Goal: Task Accomplishment & Management: Manage account settings

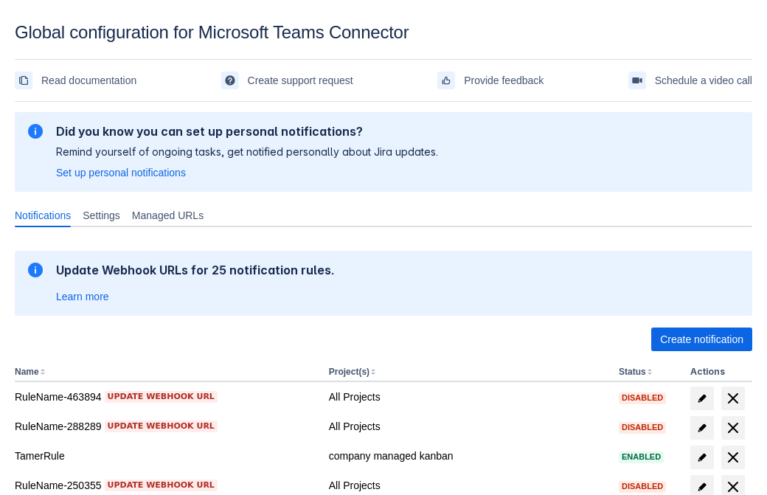
click at [701, 339] on span "Create notification" at bounding box center [701, 339] width 83 height 24
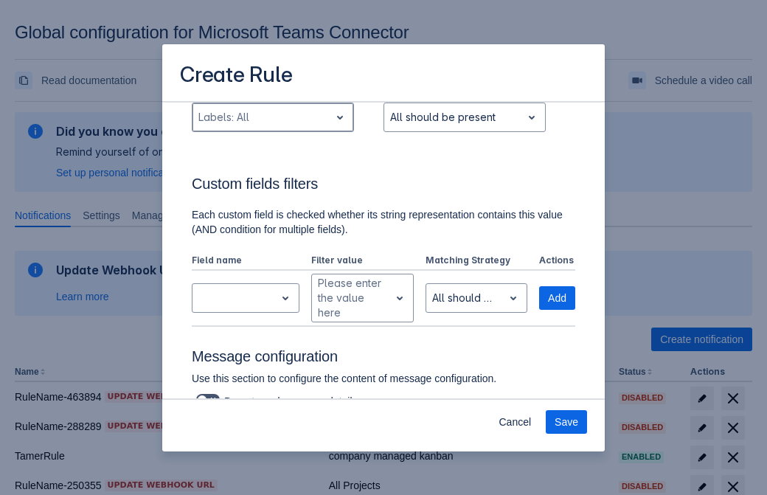
click at [272, 126] on div "Scrollable content" at bounding box center [260, 117] width 125 height 18
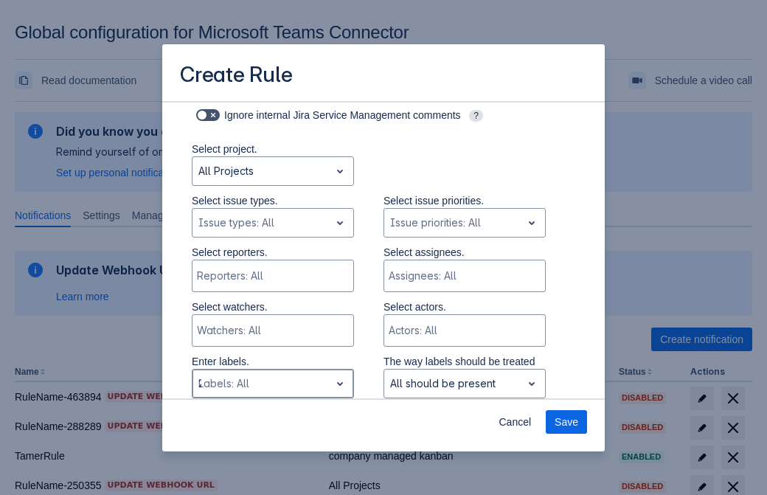
type input "215307_label"
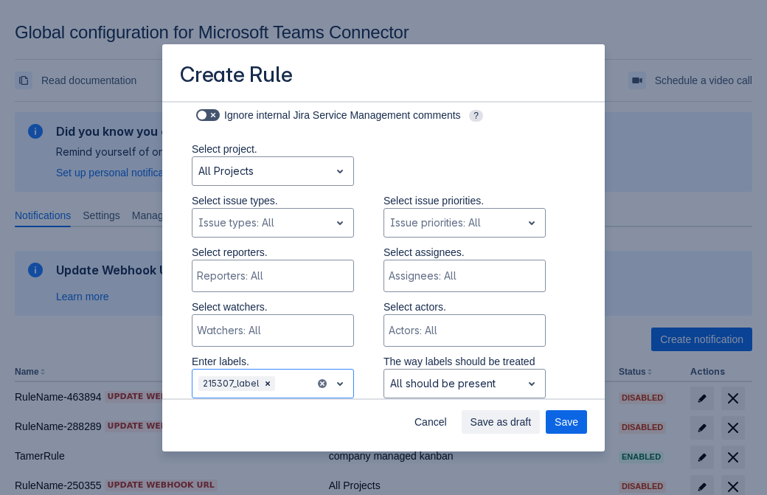
scroll to position [966, 0]
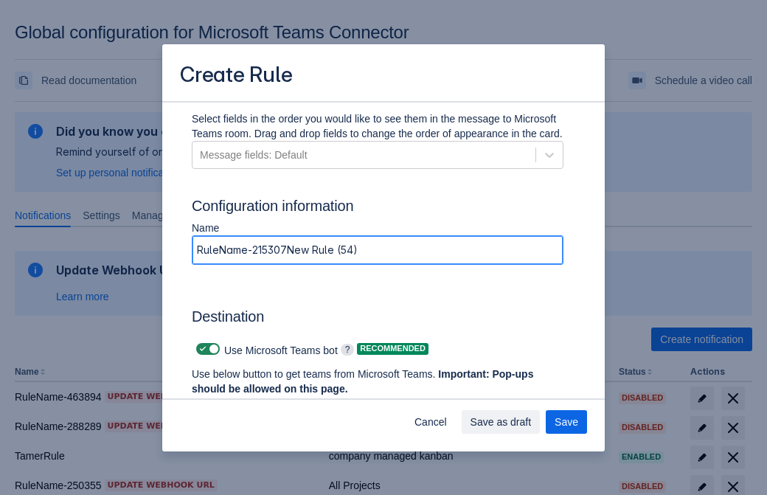
type input "RuleName-215307New Rule (54)"
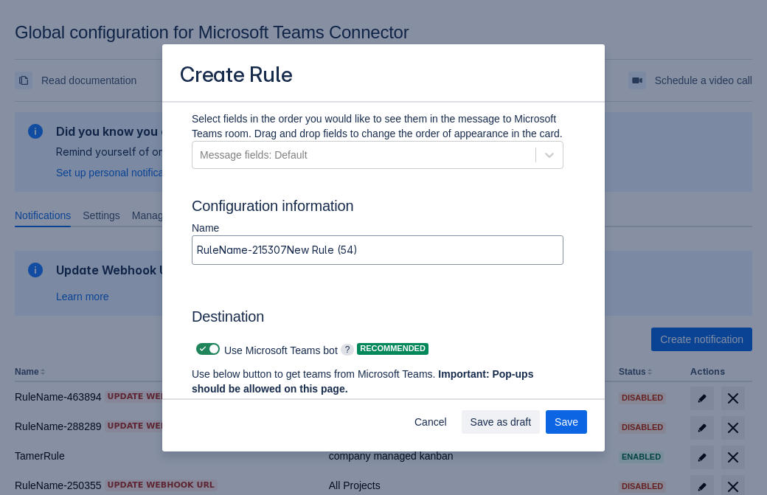
click at [201, 349] on span "Scrollable content" at bounding box center [203, 349] width 12 height 12
click at [201, 349] on input "Scrollable content" at bounding box center [201, 349] width 10 height 10
checkbox input "false"
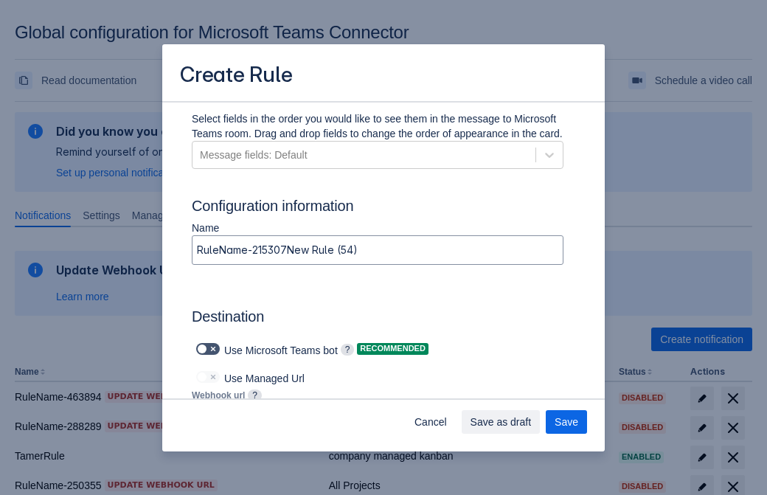
type input "https://prod-172.westeurope.logic.azure.com:443/workflows/ae977bb6ae334c9d95dfe…"
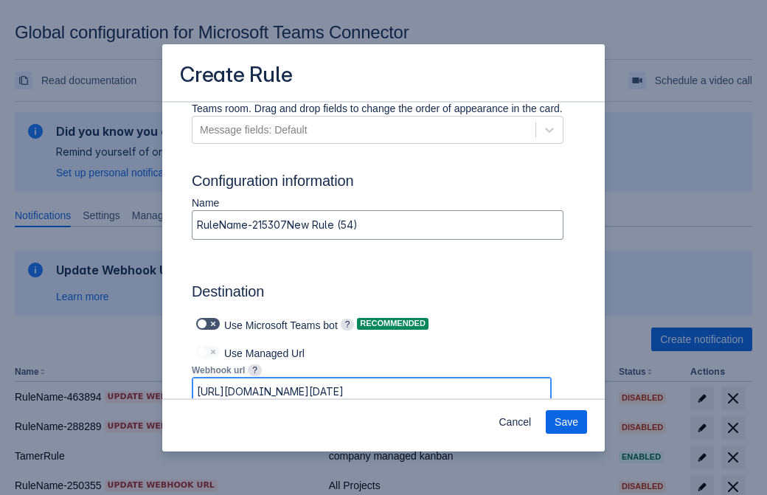
click at [566, 422] on span "Save" at bounding box center [566, 422] width 24 height 24
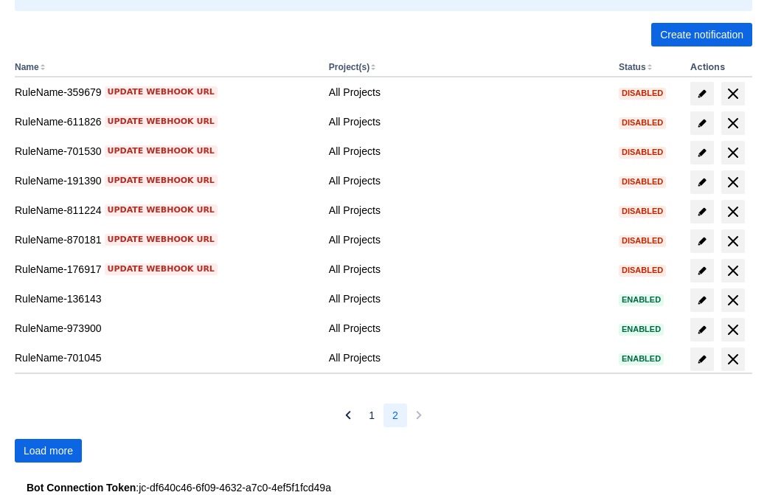
click at [48, 450] on span "Load more" at bounding box center [48, 451] width 49 height 24
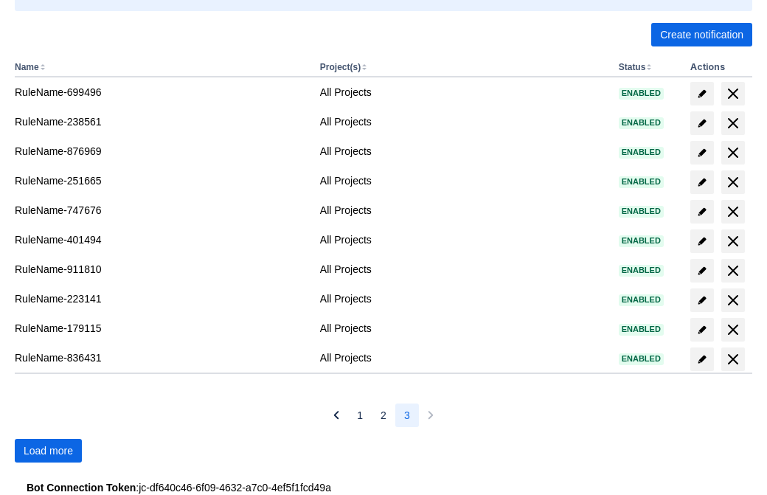
click at [48, 450] on span "Load more" at bounding box center [48, 451] width 49 height 24
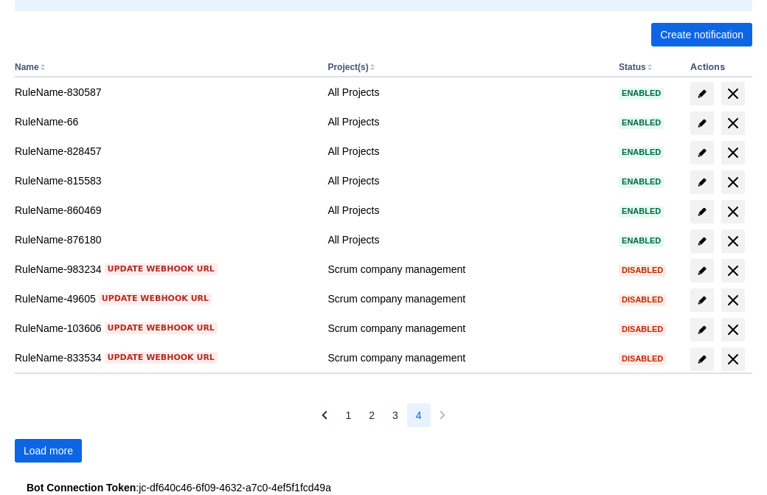
click at [48, 450] on span "Load more" at bounding box center [48, 451] width 49 height 24
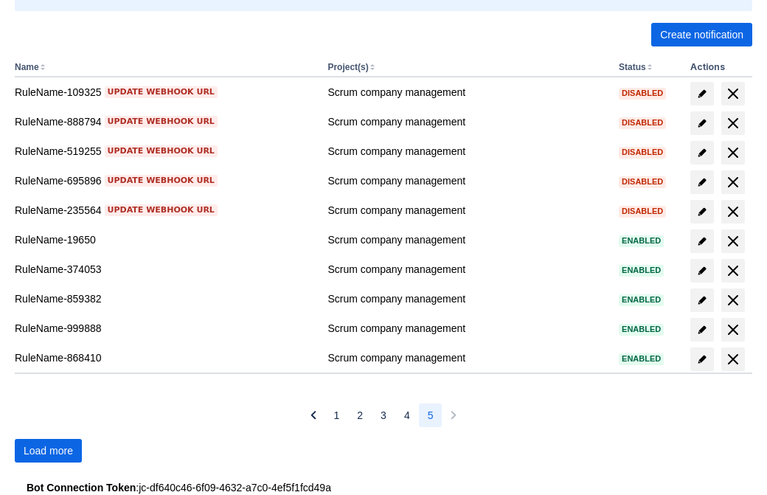
click at [48, 450] on span "Load more" at bounding box center [48, 451] width 49 height 24
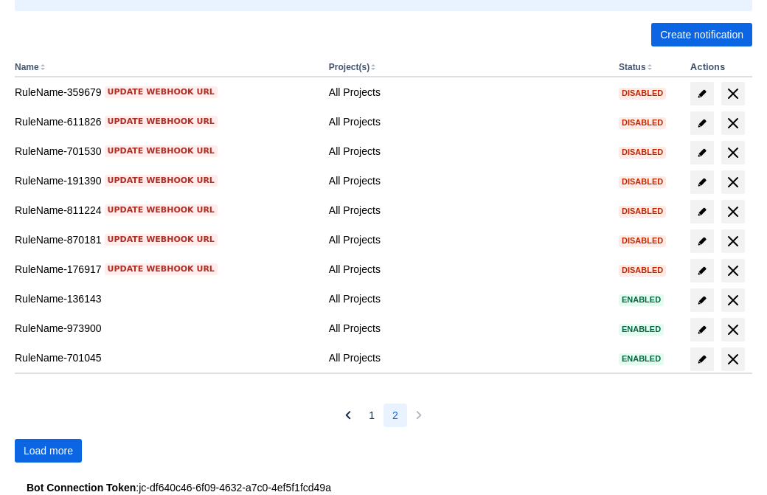
click at [48, 450] on span "Load more" at bounding box center [48, 451] width 49 height 24
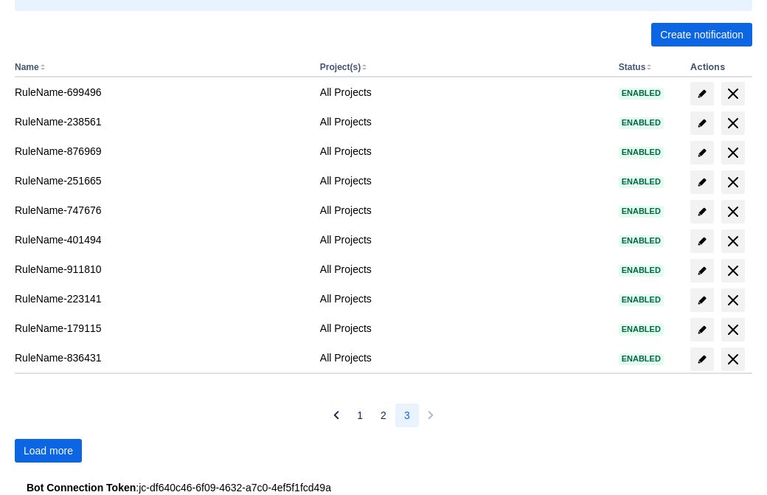
click at [48, 450] on span "Load more" at bounding box center [48, 451] width 49 height 24
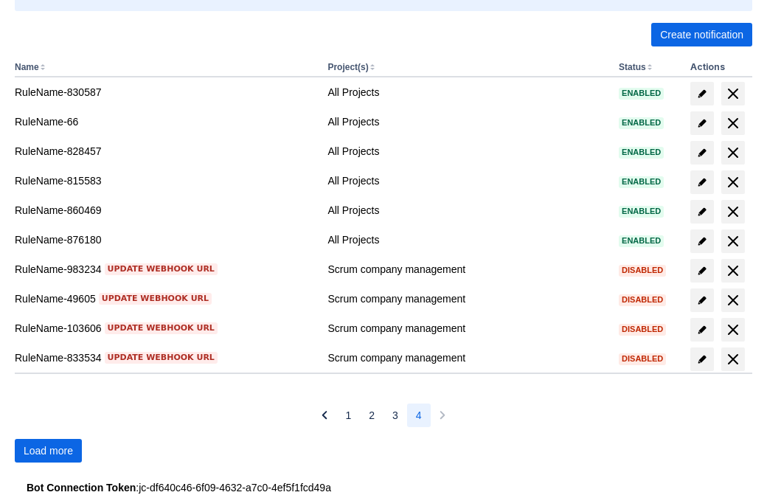
click at [48, 450] on span "Load more" at bounding box center [48, 451] width 49 height 24
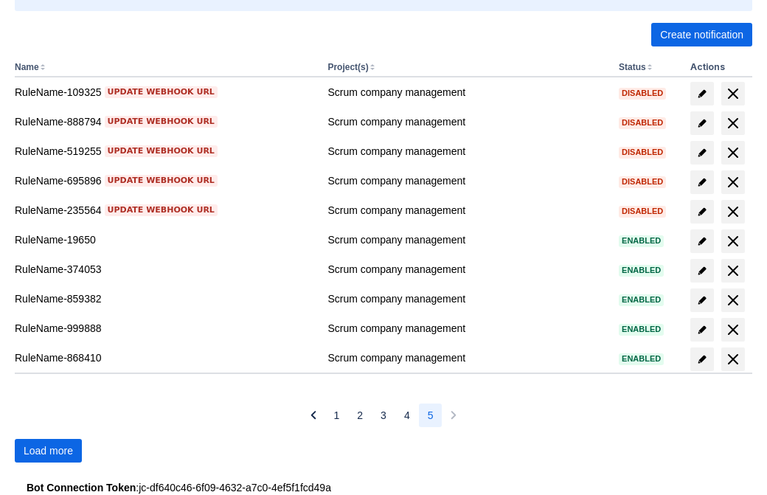
click at [48, 450] on span "Load more" at bounding box center [48, 451] width 49 height 24
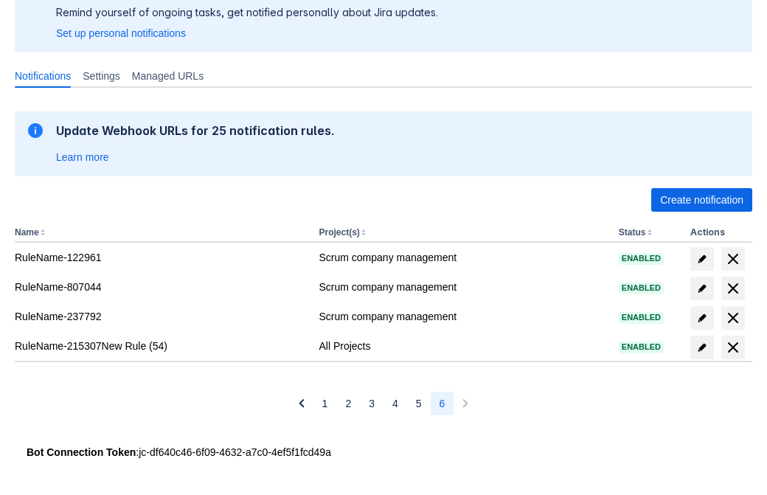
scroll to position [139, 0]
click at [732, 347] on span "delete" at bounding box center [733, 347] width 18 height 18
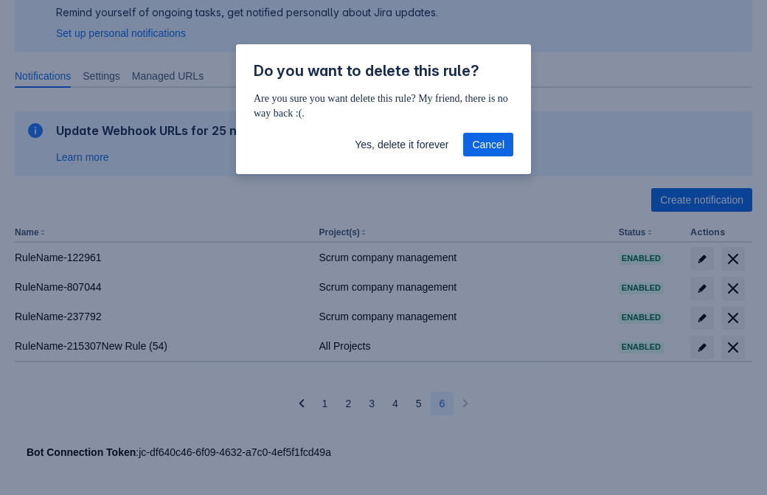
click at [401, 145] on span "Yes, delete it forever" at bounding box center [402, 145] width 94 height 24
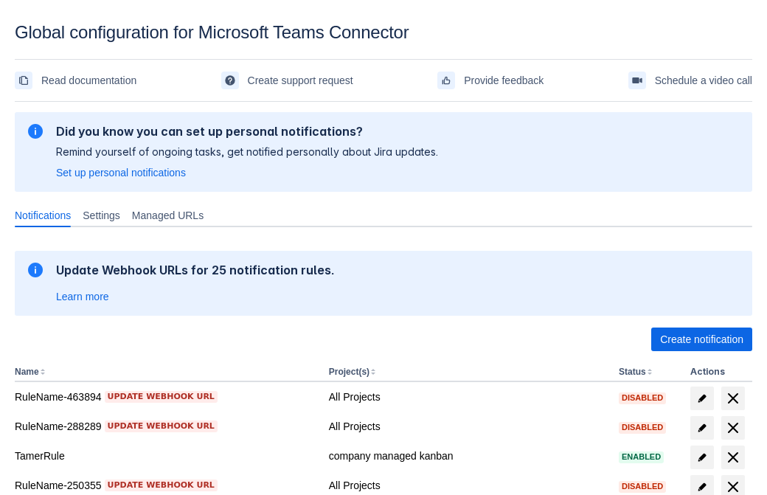
click at [701, 339] on span "Create notification" at bounding box center [701, 339] width 83 height 24
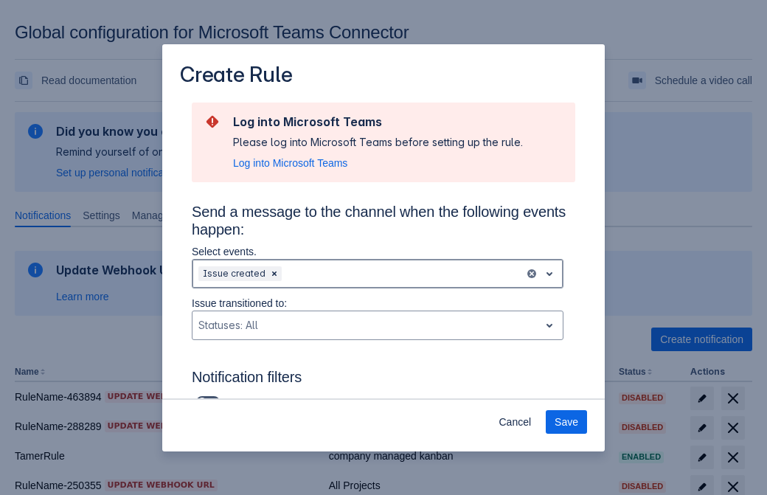
click at [377, 274] on div "Scrollable content" at bounding box center [402, 274] width 234 height 18
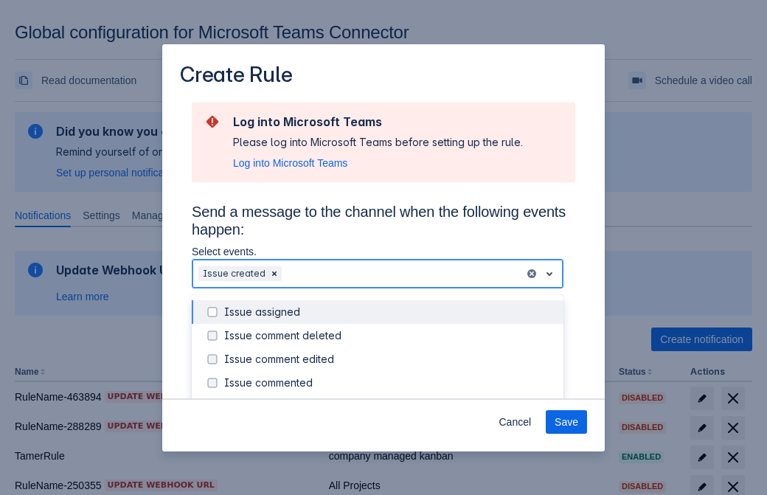
click at [389, 399] on div "Issue created" at bounding box center [389, 406] width 330 height 15
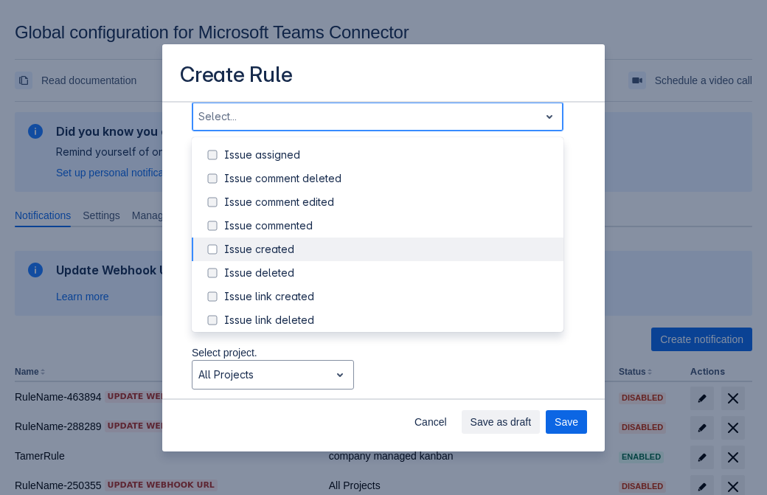
click at [389, 383] on div "Issue updated" at bounding box center [389, 390] width 330 height 15
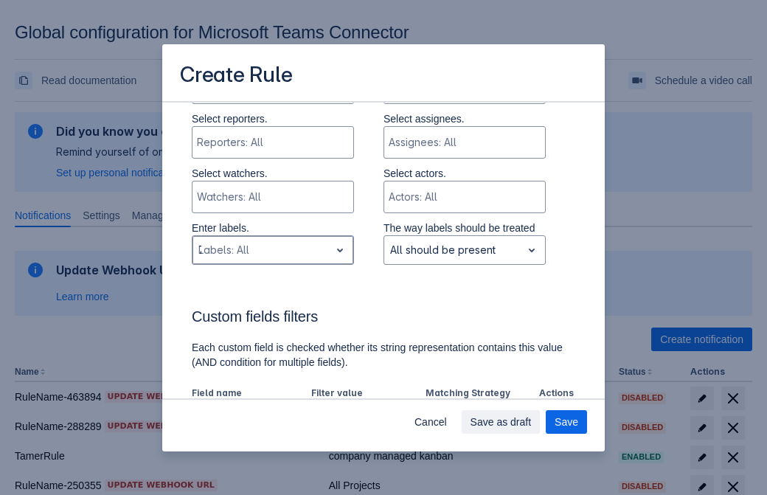
type input "748644_label"
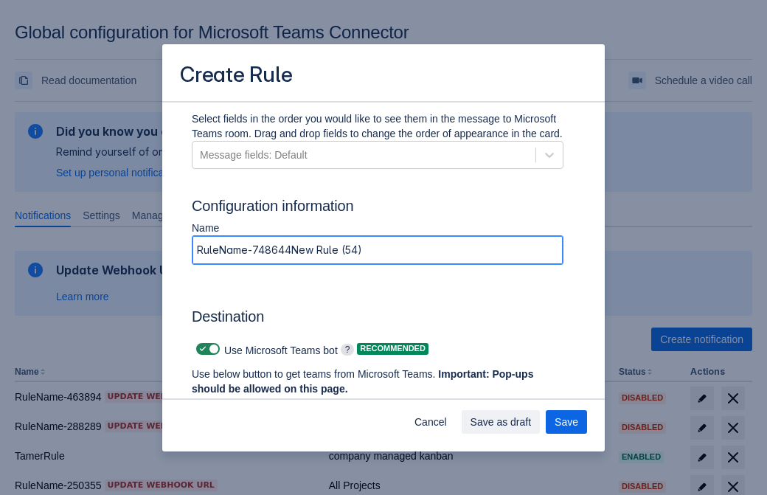
type input "RuleName-748644New Rule (54)"
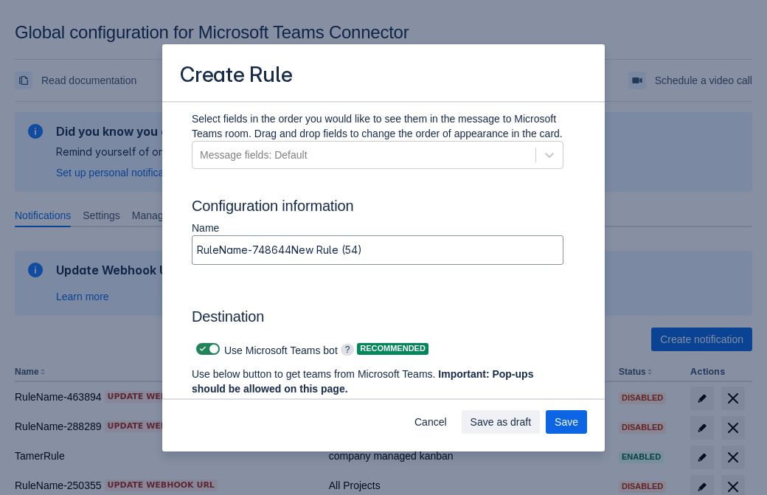
click at [201, 349] on span "Scrollable content" at bounding box center [203, 349] width 12 height 12
click at [201, 349] on input "Scrollable content" at bounding box center [201, 349] width 10 height 10
checkbox input "false"
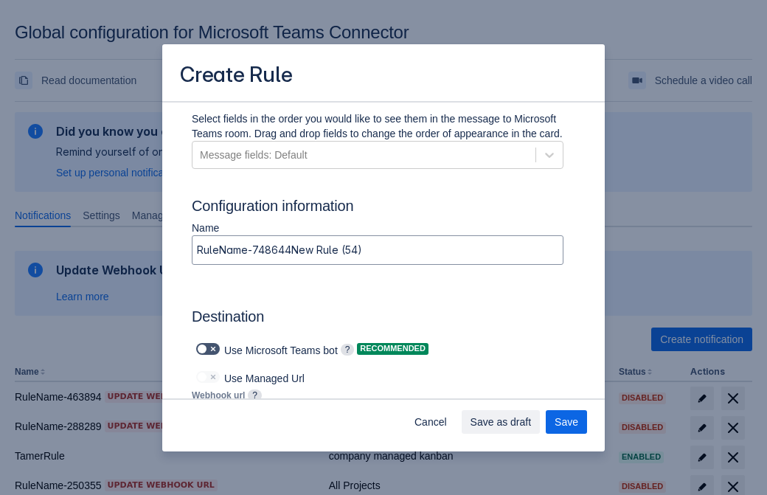
type input "https://prod-112.westeurope.logic.azure.com:443/workflows/bae959254738451b85002…"
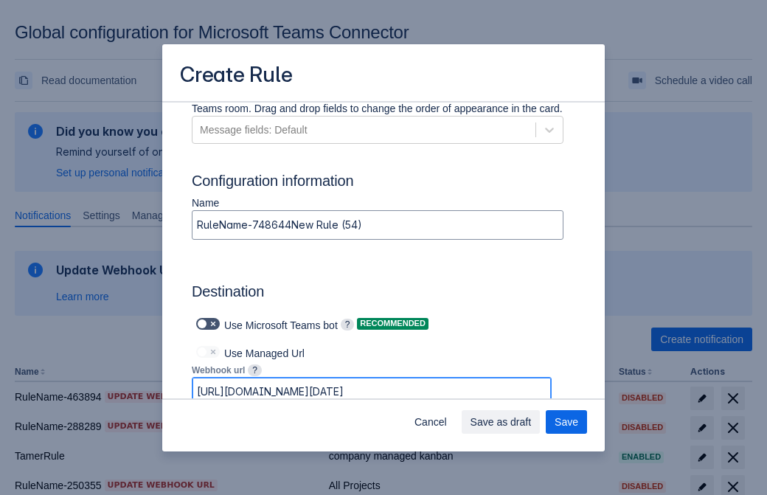
click at [532, 422] on span "Save as draft" at bounding box center [500, 422] width 61 height 24
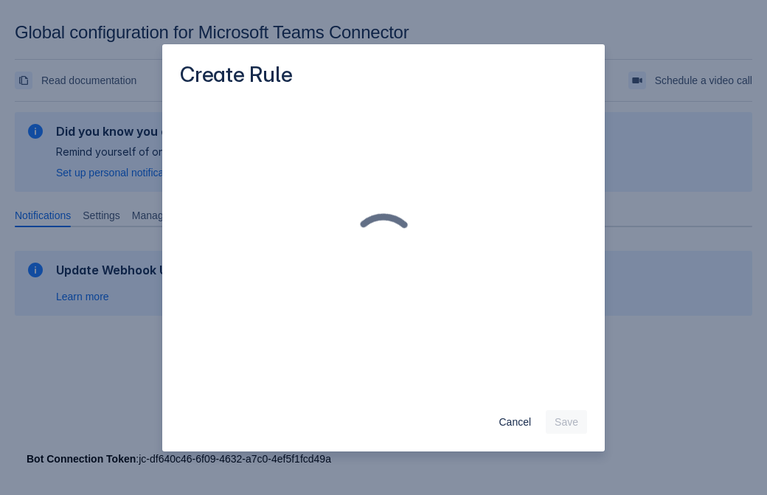
scroll to position [0, 0]
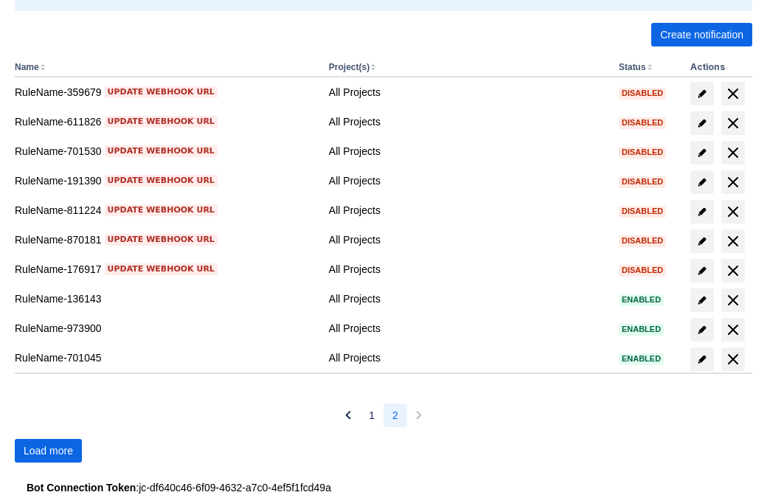
click at [48, 450] on span "Load more" at bounding box center [48, 451] width 49 height 24
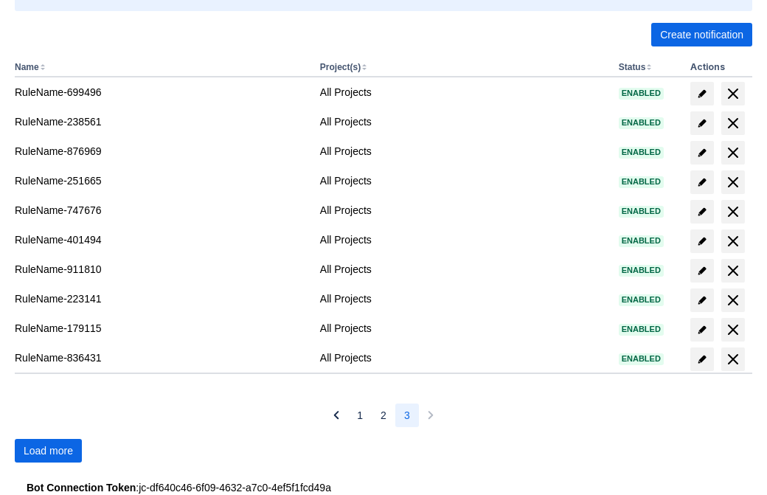
click at [48, 450] on span "Load more" at bounding box center [48, 451] width 49 height 24
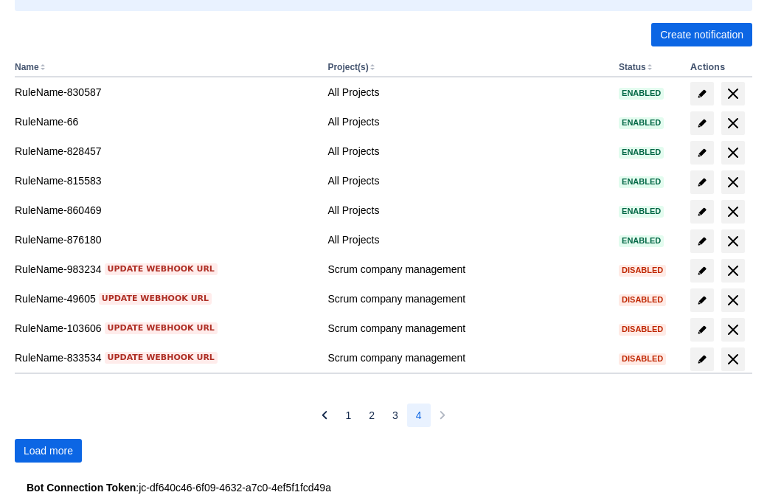
click at [48, 450] on span "Load more" at bounding box center [48, 451] width 49 height 24
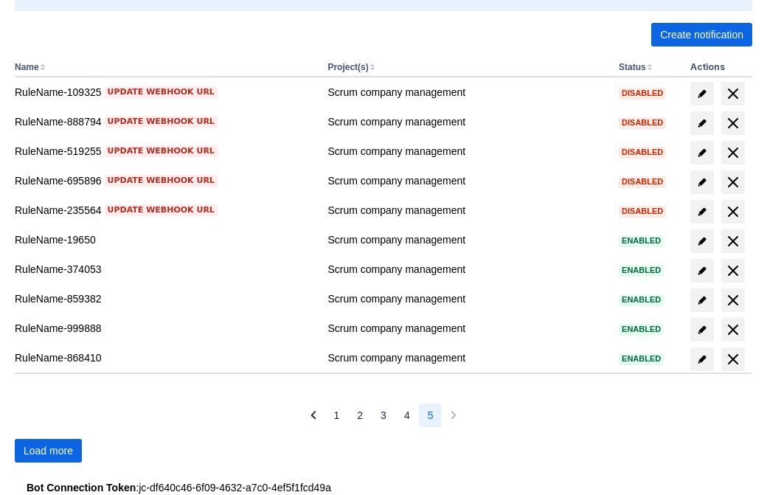
click at [48, 450] on span "Load more" at bounding box center [48, 451] width 49 height 24
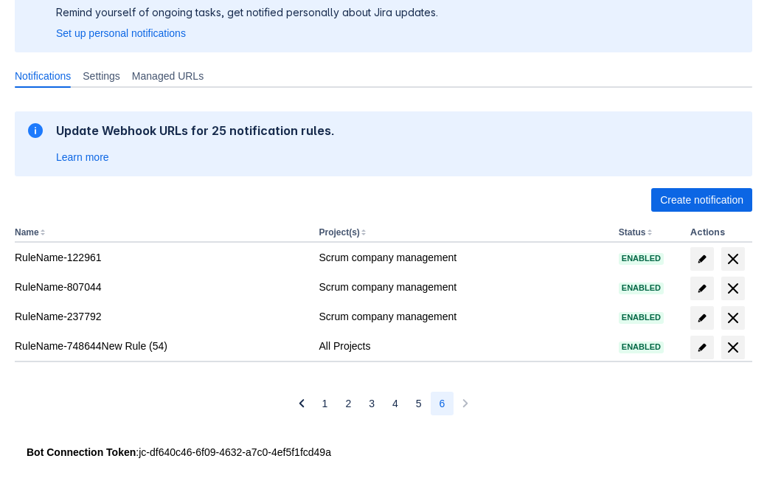
scroll to position [139, 0]
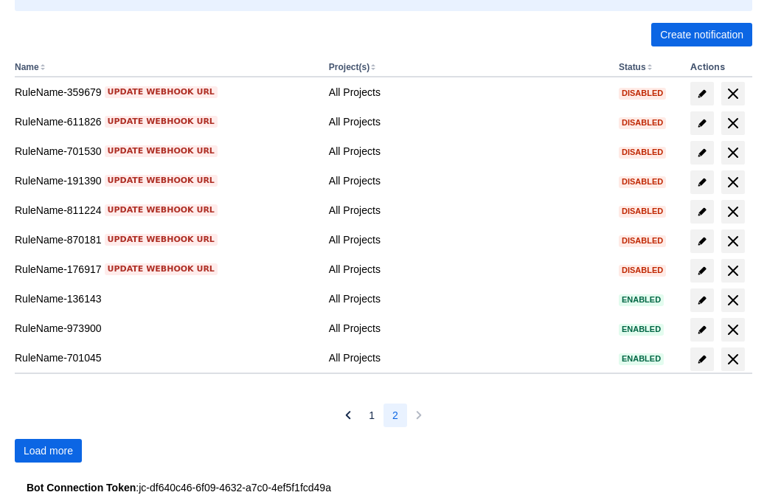
click at [48, 450] on span "Load more" at bounding box center [48, 451] width 49 height 24
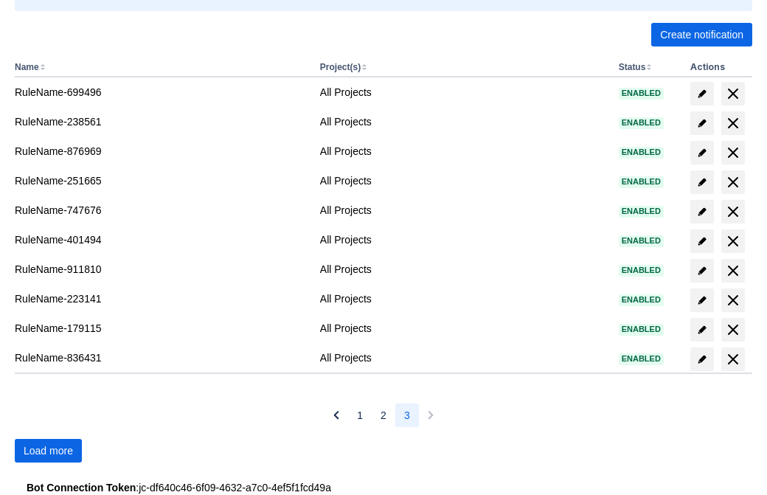
click at [48, 450] on span "Load more" at bounding box center [48, 451] width 49 height 24
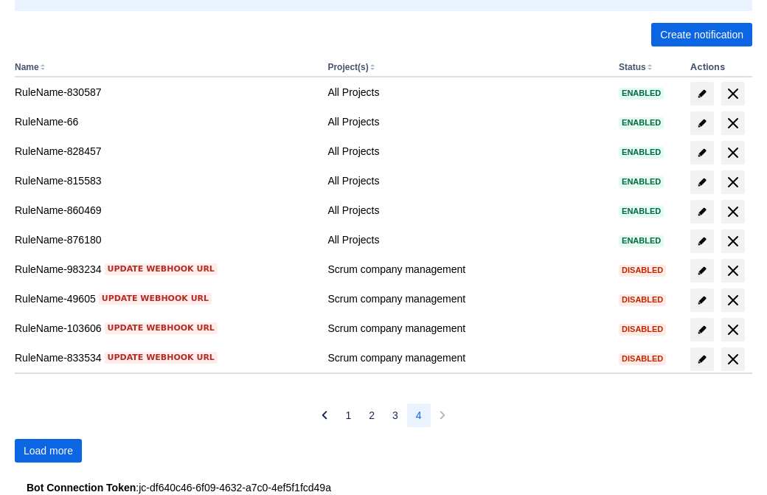
click at [48, 450] on span "Load more" at bounding box center [48, 451] width 49 height 24
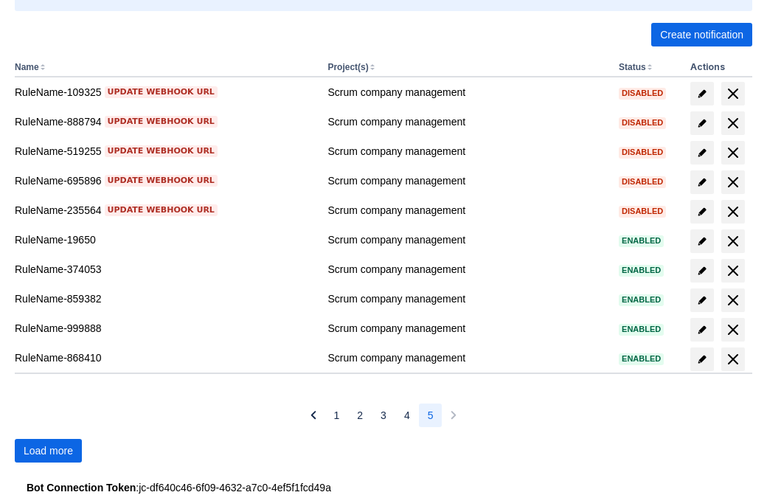
click at [48, 450] on span "Load more" at bounding box center [48, 451] width 49 height 24
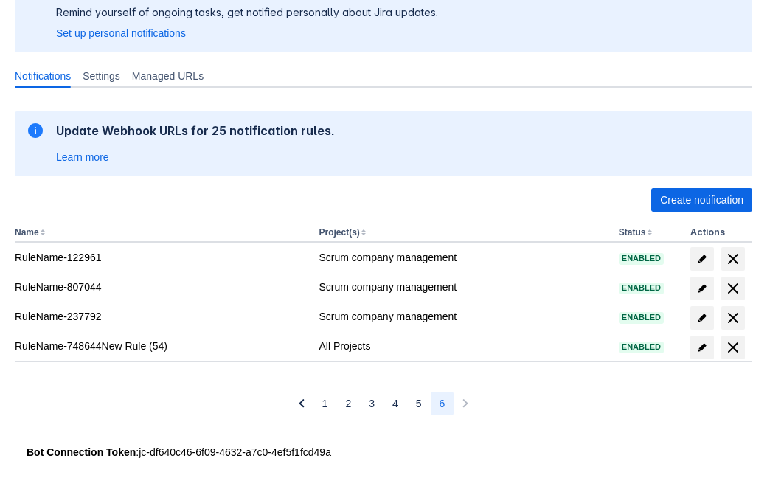
click at [732, 347] on span "delete" at bounding box center [733, 347] width 18 height 18
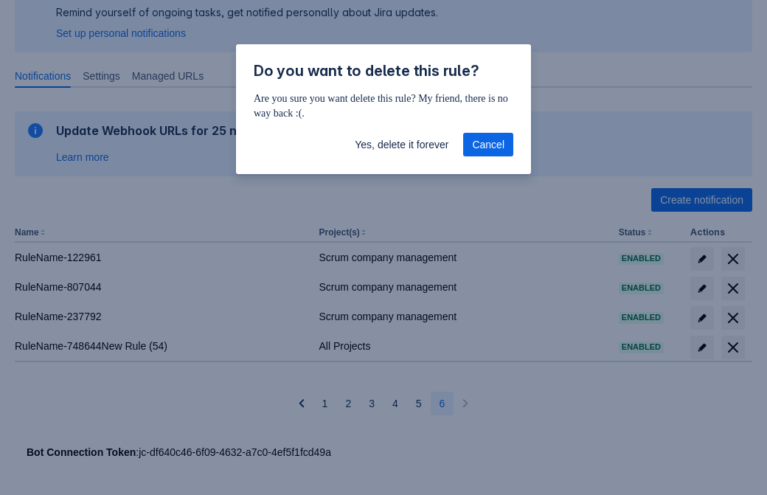
click at [401, 145] on span "Yes, delete it forever" at bounding box center [402, 145] width 94 height 24
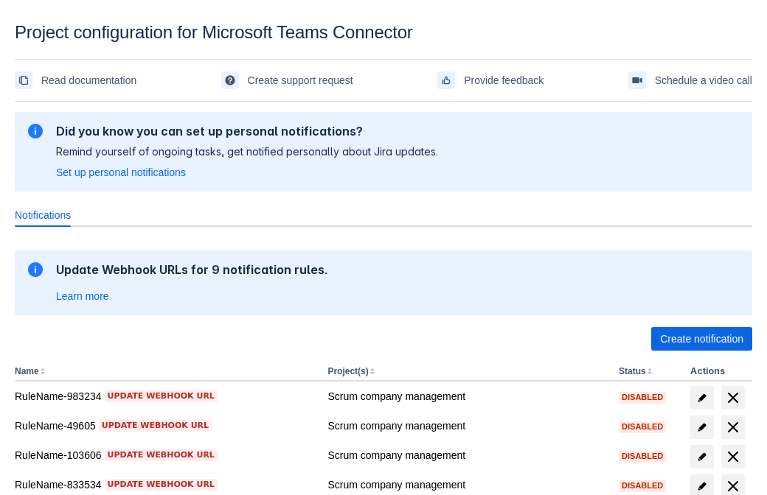
click at [701, 339] on span "Create notification" at bounding box center [701, 339] width 83 height 24
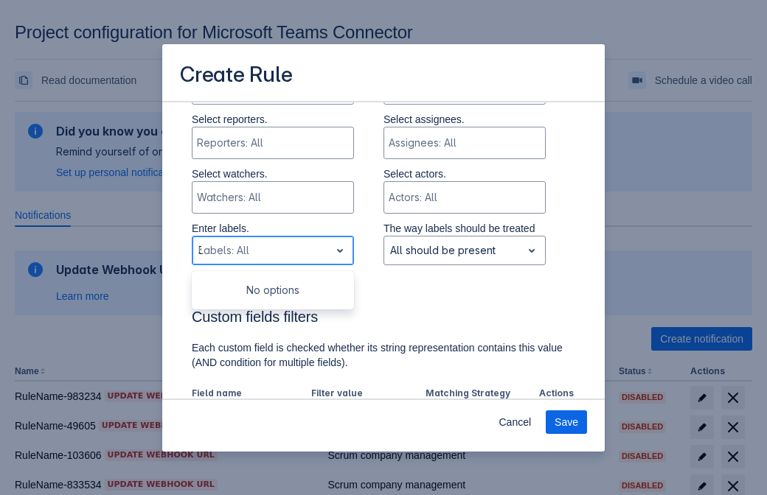
type input "358016_label"
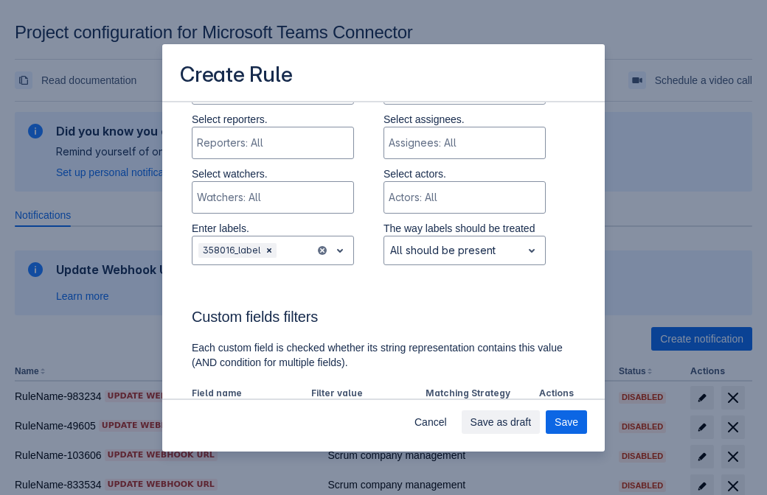
scroll to position [913, 0]
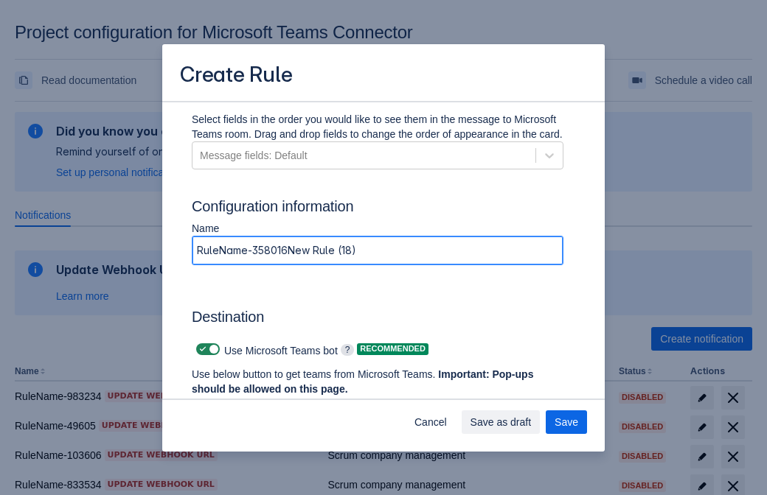
type input "RuleName-358016New Rule (18)"
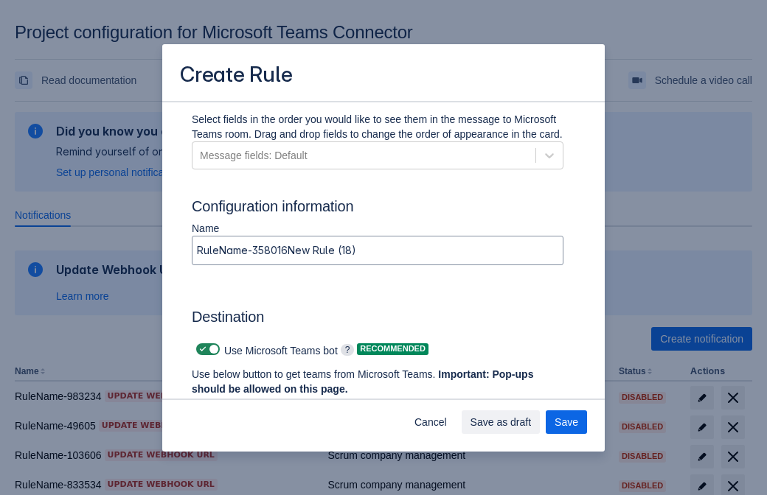
click at [201, 349] on span at bounding box center [203, 350] width 12 height 12
click at [201, 349] on input "checkbox" at bounding box center [201, 350] width 10 height 10
checkbox input "false"
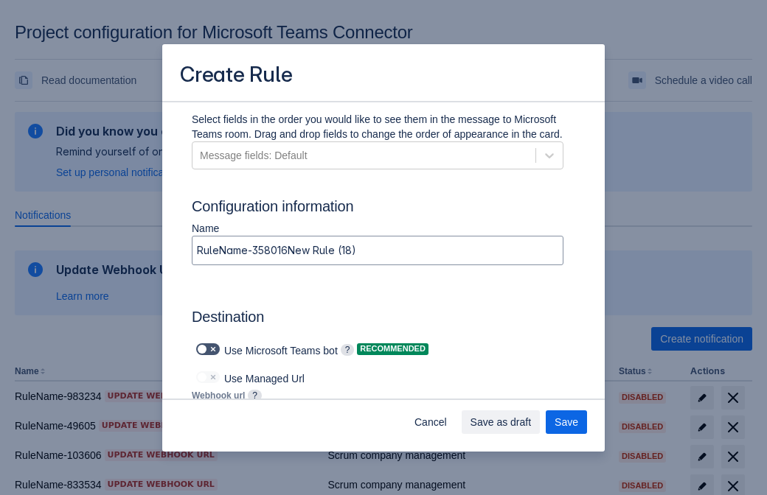
type input "https://prod-103.westeurope.logic.azure.com:443/workflows/562279af401f414e8dae6…"
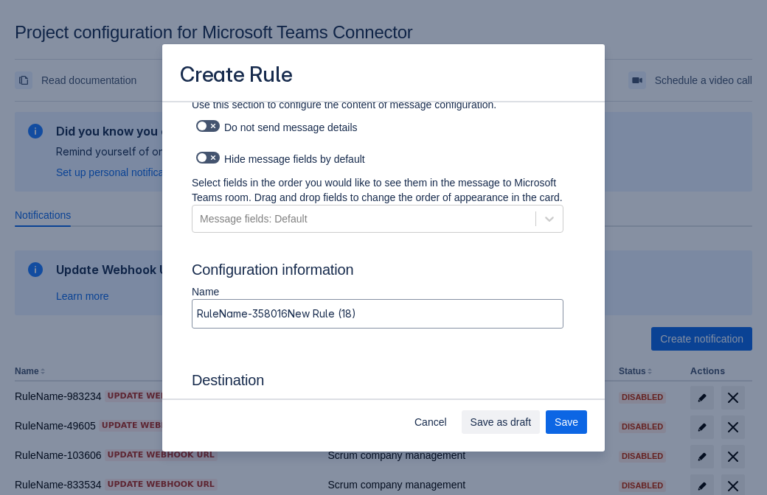
click at [532, 422] on span "Save as draft" at bounding box center [500, 423] width 61 height 24
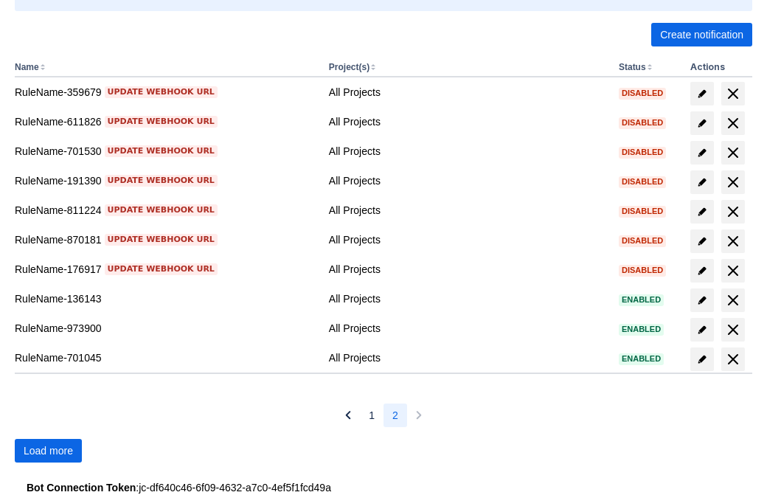
click at [48, 450] on span "Load more" at bounding box center [48, 451] width 49 height 24
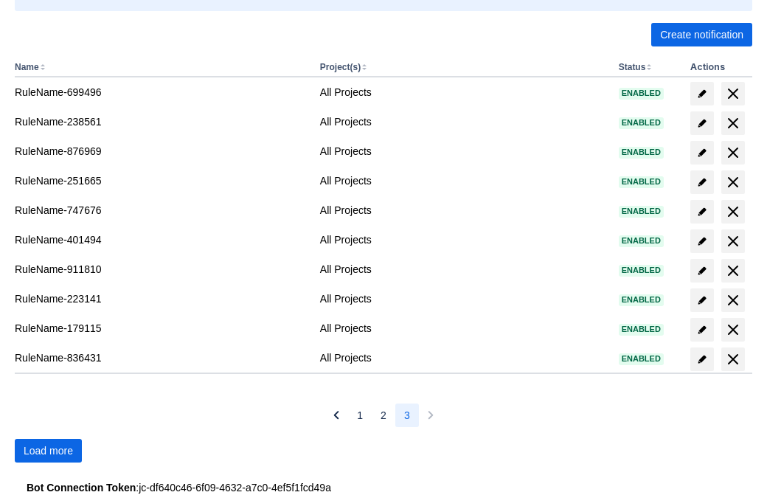
click at [48, 450] on span "Load more" at bounding box center [48, 451] width 49 height 24
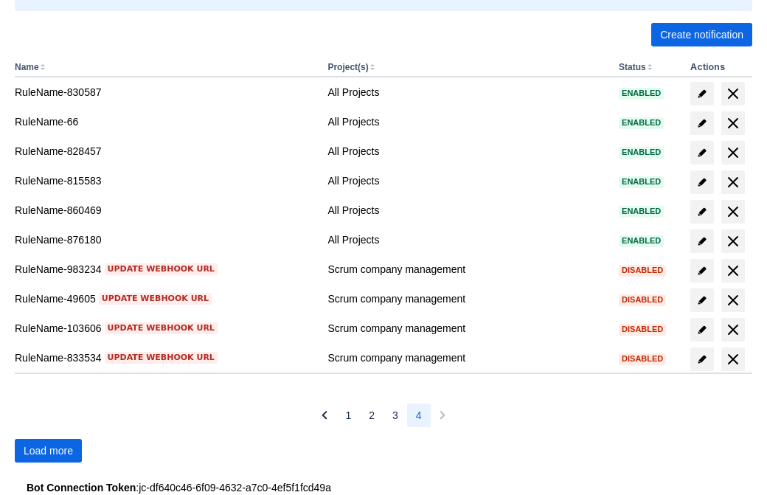
click at [48, 450] on span "Load more" at bounding box center [48, 451] width 49 height 24
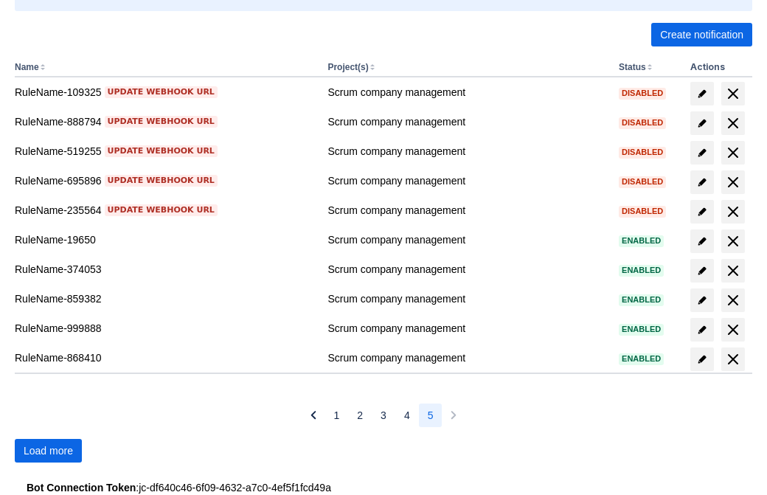
click at [48, 450] on span "Load more" at bounding box center [48, 451] width 49 height 24
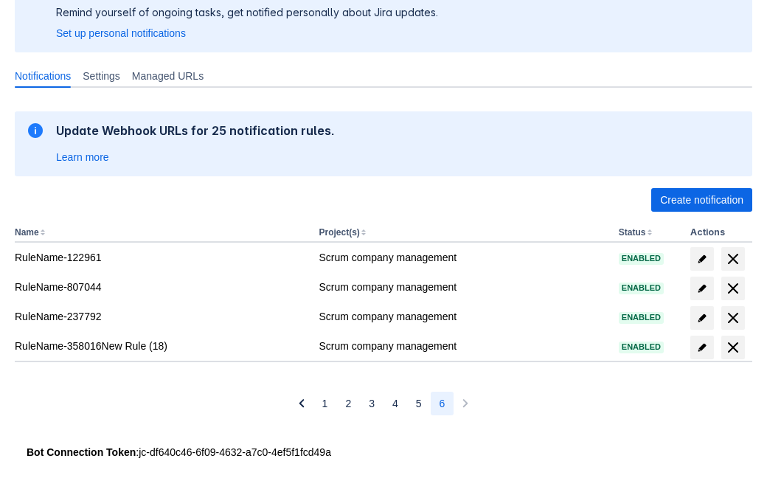
scroll to position [139, 0]
click at [732, 347] on span "delete" at bounding box center [733, 347] width 18 height 18
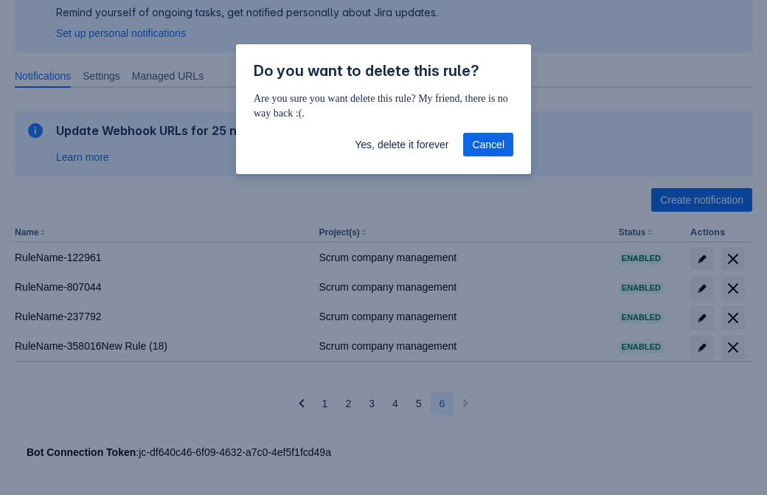
click at [401, 145] on span "Yes, delete it forever" at bounding box center [402, 145] width 94 height 24
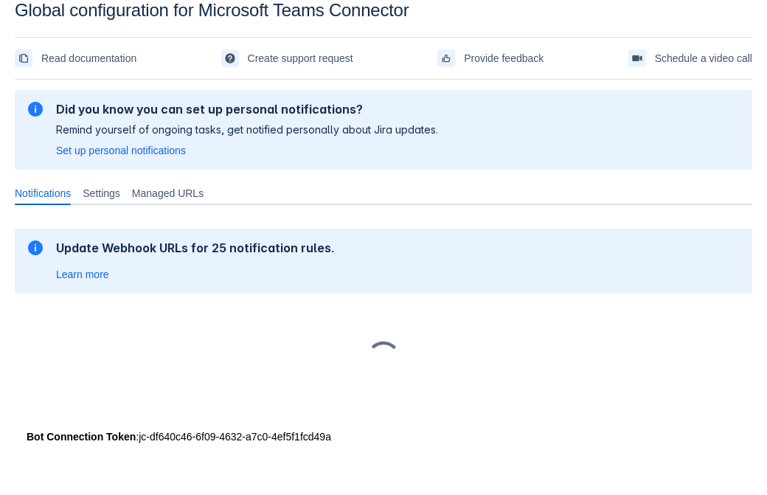
scroll to position [22, 0]
